Goal: Information Seeking & Learning: Learn about a topic

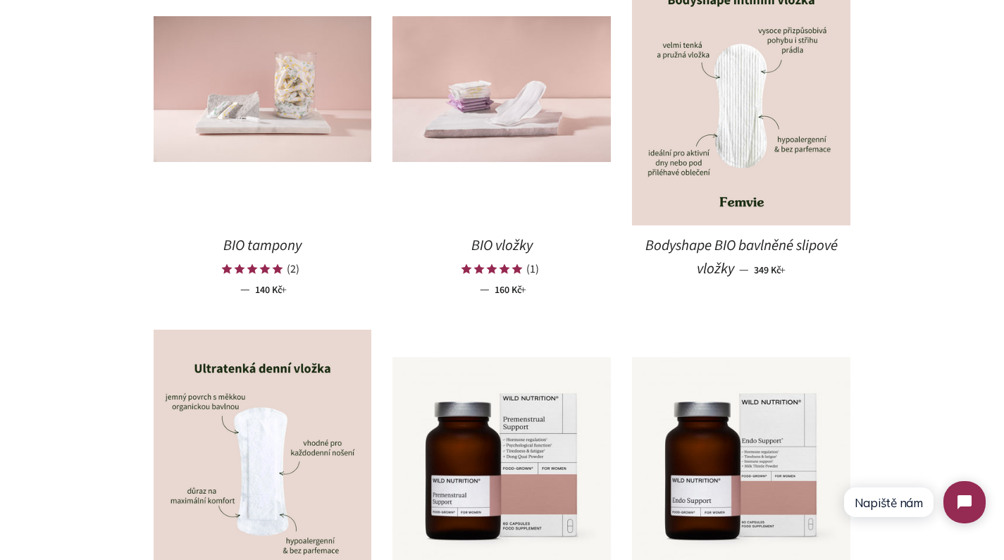
scroll to position [849, 0]
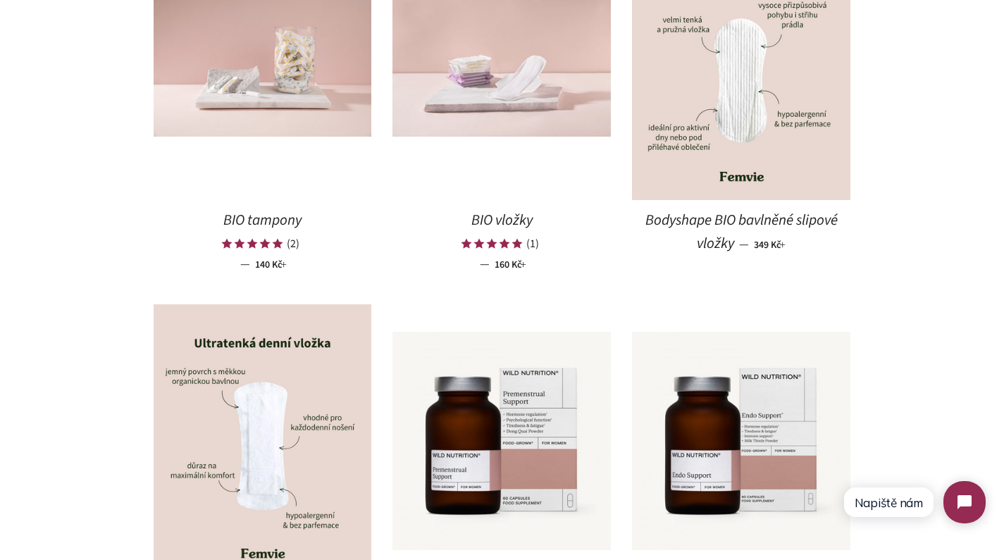
click at [535, 57] on img at bounding box center [501, 64] width 218 height 146
click at [737, 69] on img at bounding box center [741, 63] width 218 height 273
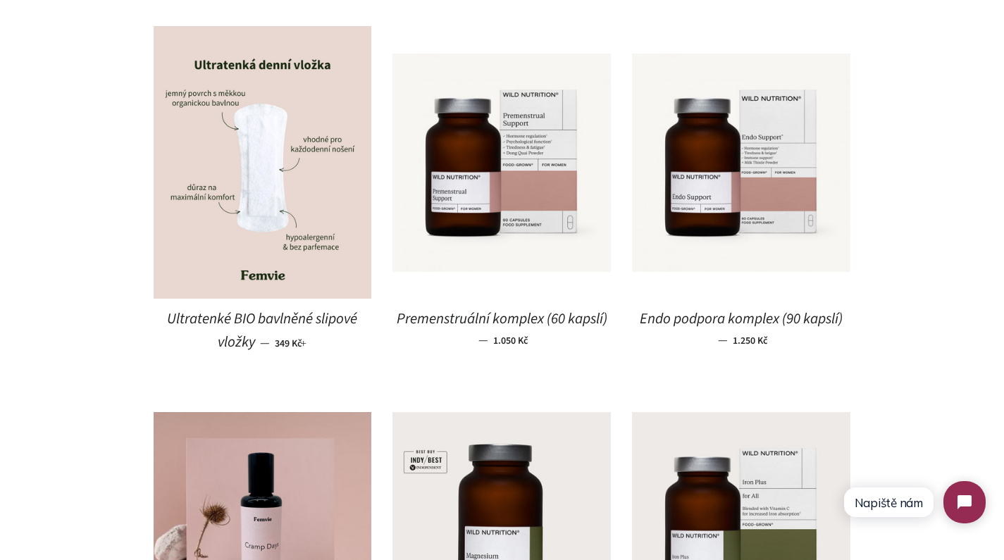
scroll to position [1140, 0]
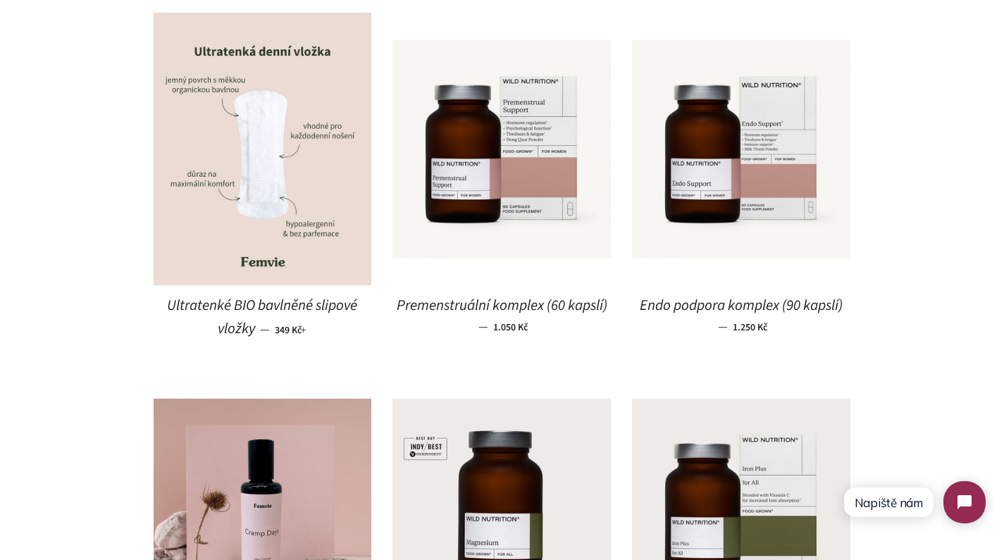
click at [310, 168] on img at bounding box center [263, 149] width 218 height 273
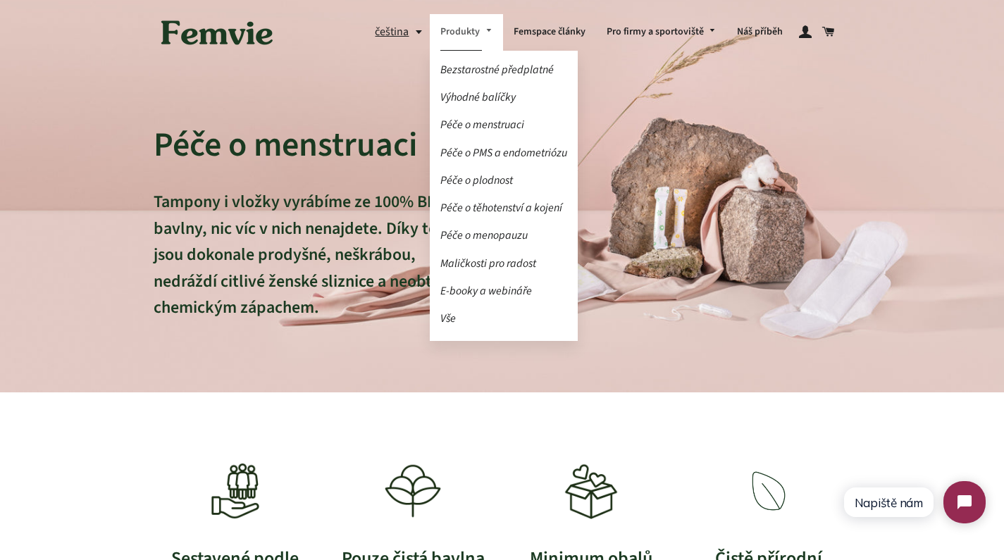
scroll to position [0, 0]
click at [468, 125] on link "Péče o menstruaci" at bounding box center [504, 125] width 148 height 25
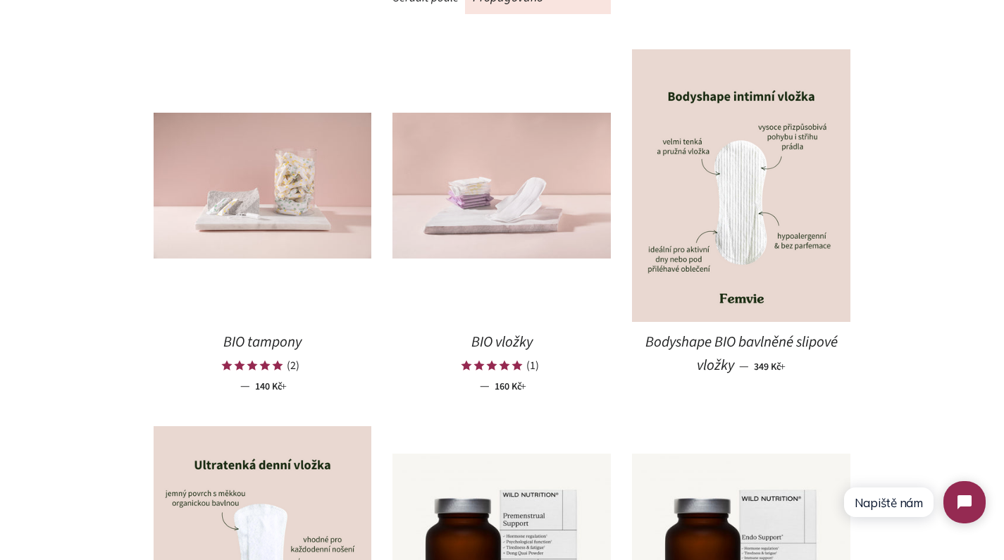
scroll to position [738, 0]
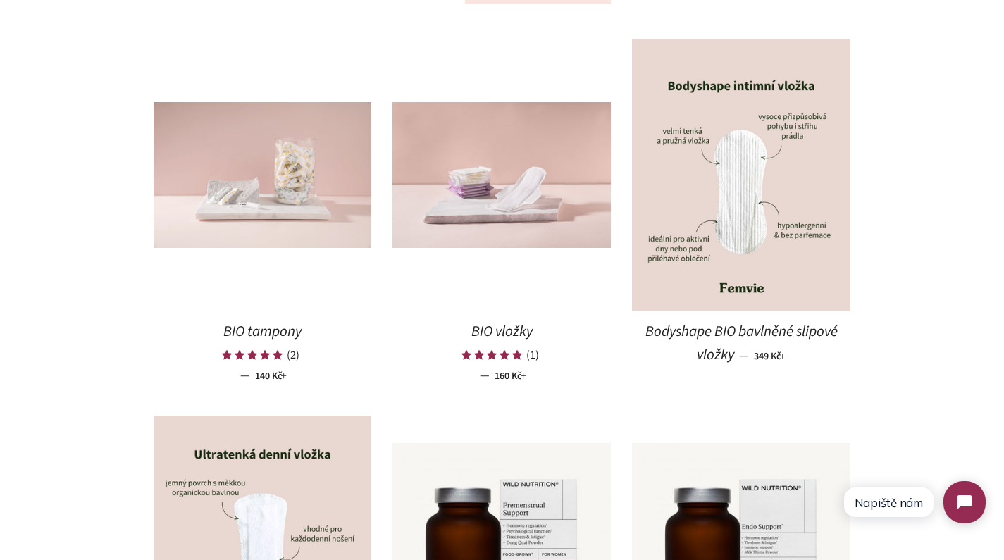
click at [315, 192] on img at bounding box center [263, 175] width 218 height 146
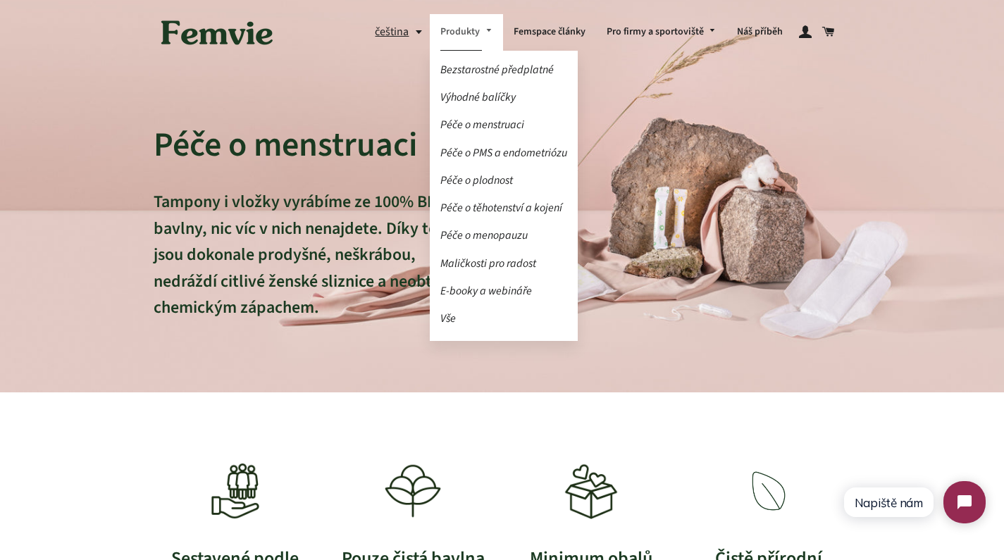
scroll to position [0, 0]
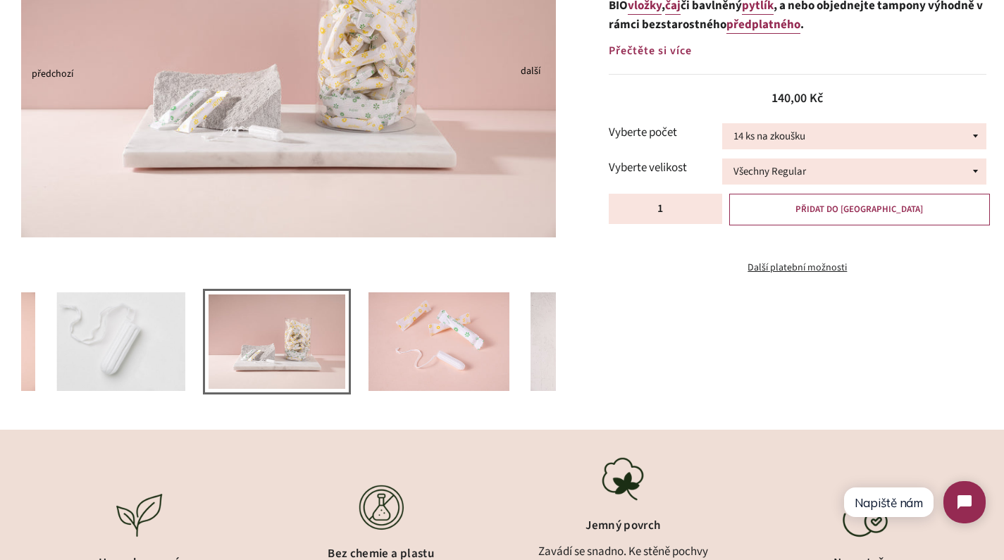
scroll to position [268, 0]
